Goal: Navigation & Orientation: Go to known website

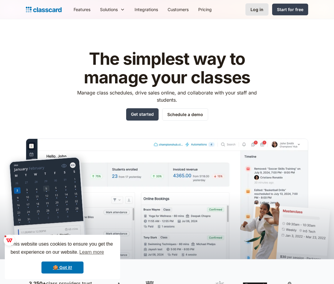
click at [257, 8] on div "Log in" at bounding box center [256, 9] width 13 height 6
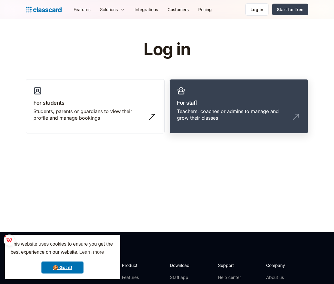
click at [224, 115] on div "Teachers, coaches or admins to manage and grow their classes" at bounding box center [233, 115] width 112 height 14
